Goal: Information Seeking & Learning: Find specific fact

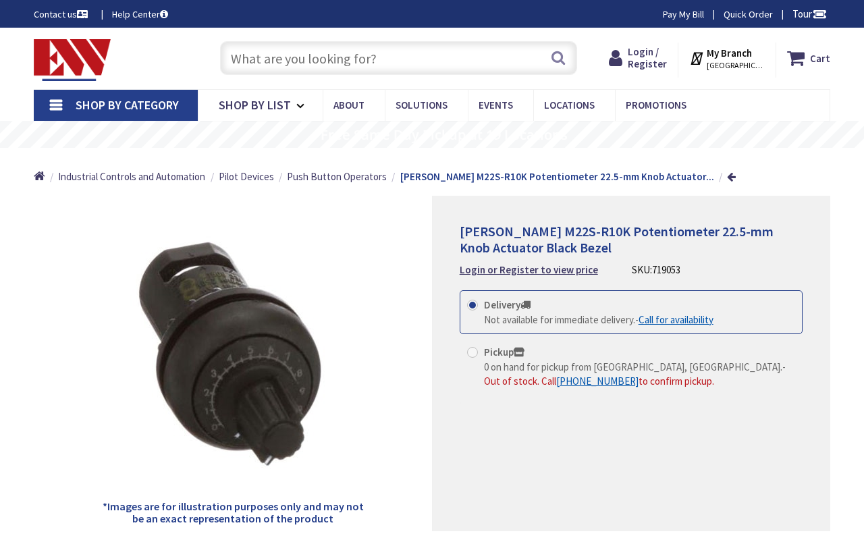
type input "Ladson Industry Dr, Ladson, SC 29456, USA"
